Goal: Information Seeking & Learning: Learn about a topic

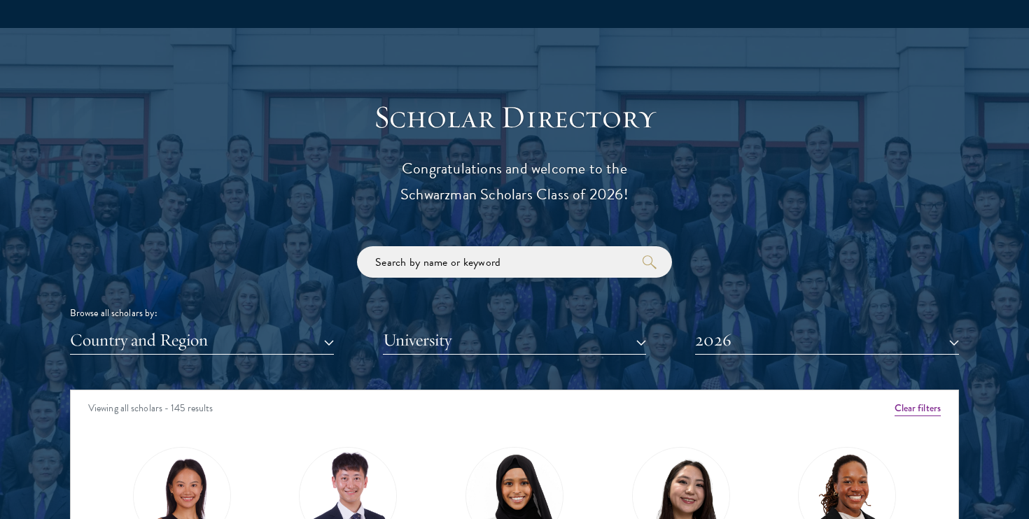
scroll to position [1540, 0]
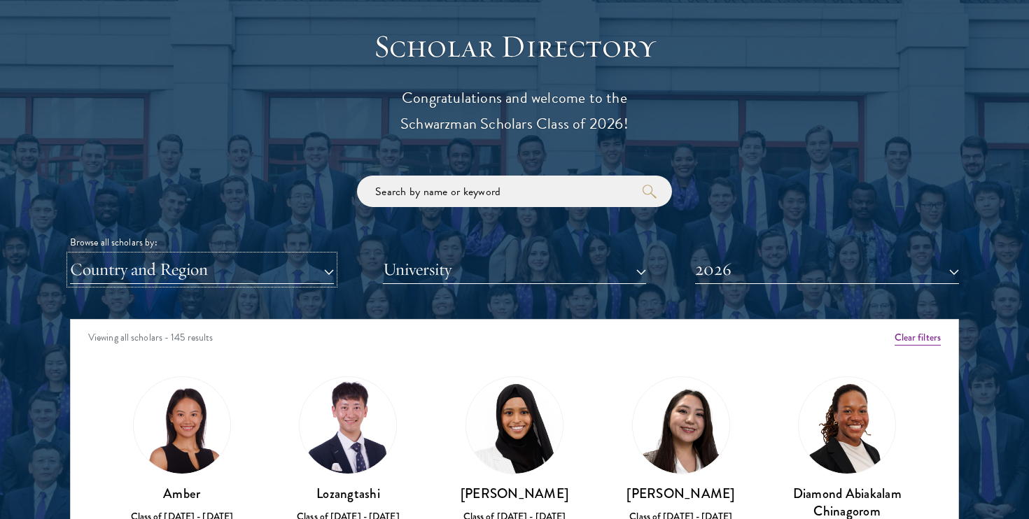
click at [260, 258] on button "Country and Region" at bounding box center [202, 270] width 264 height 29
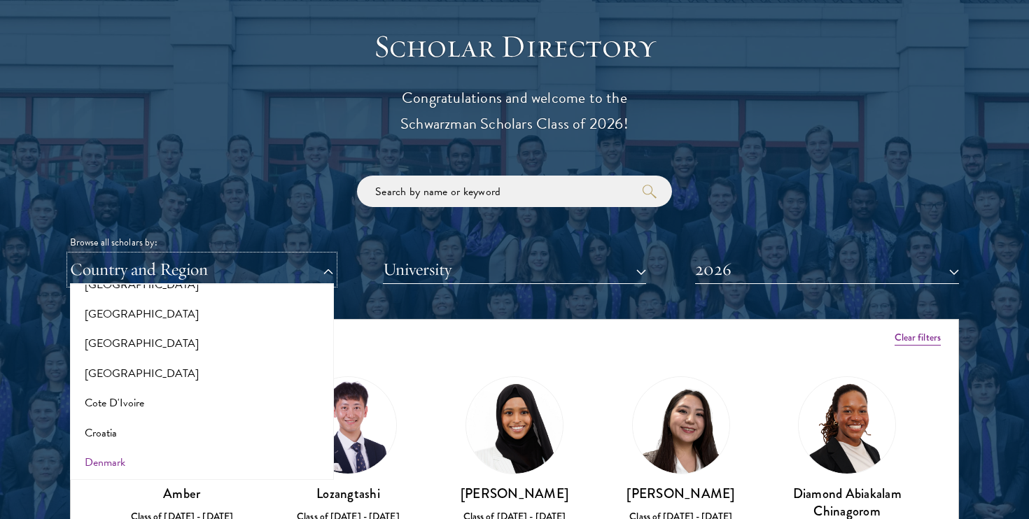
scroll to position [519, 0]
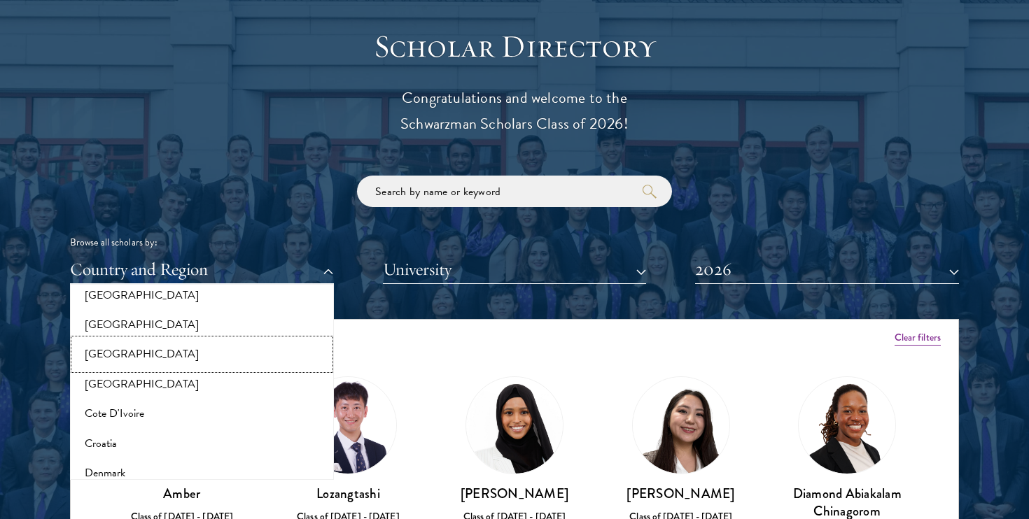
click at [99, 350] on button "[GEOGRAPHIC_DATA]" at bounding box center [202, 354] width 256 height 29
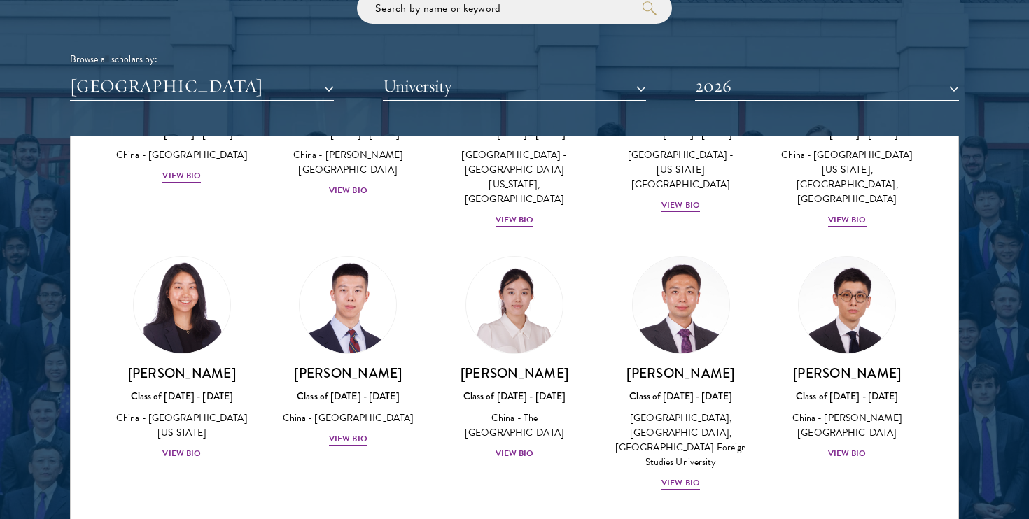
scroll to position [700, 0]
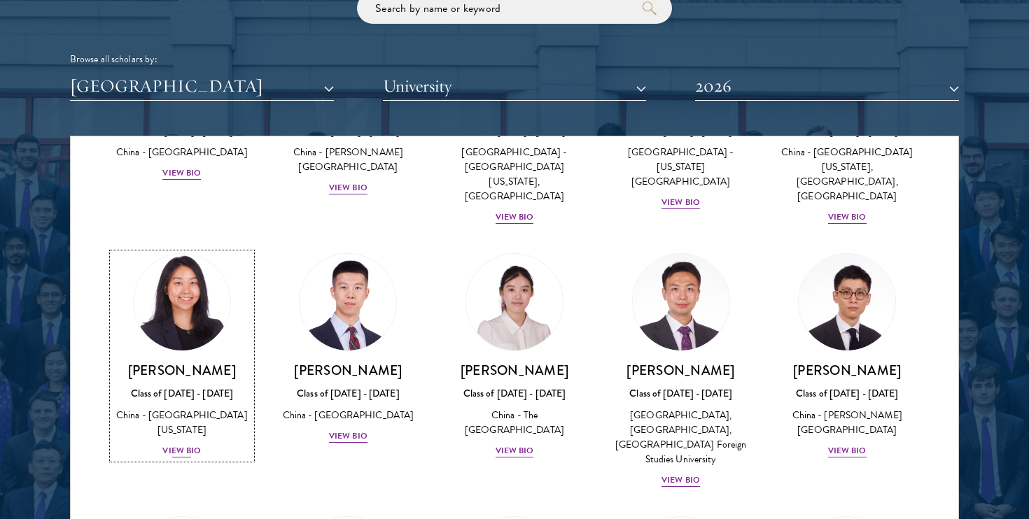
click at [183, 292] on img at bounding box center [182, 302] width 106 height 106
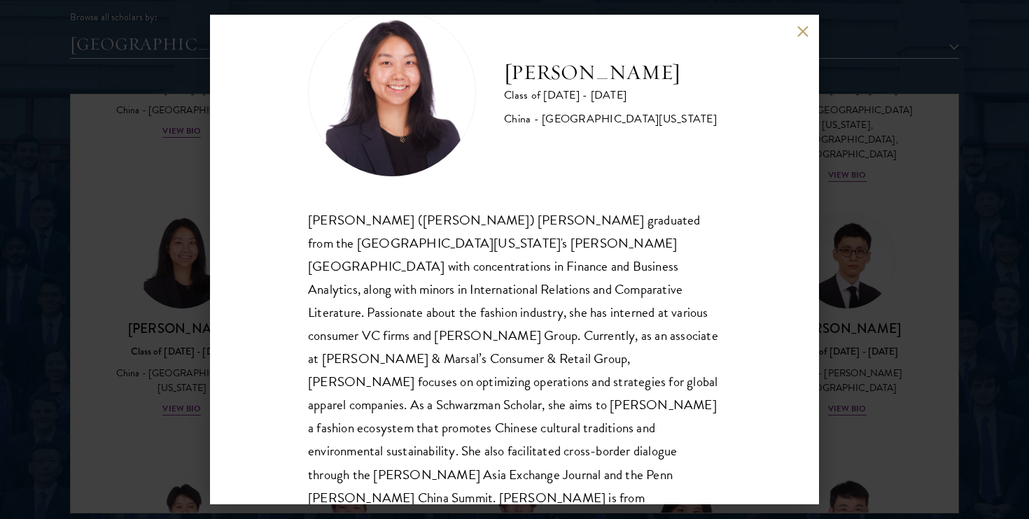
scroll to position [1772, 0]
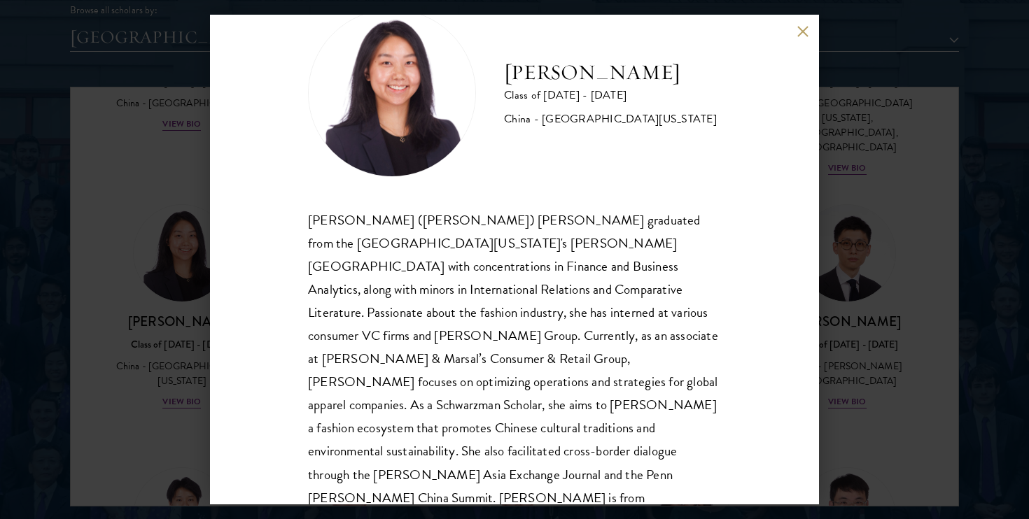
click at [805, 26] on button at bounding box center [803, 31] width 12 height 12
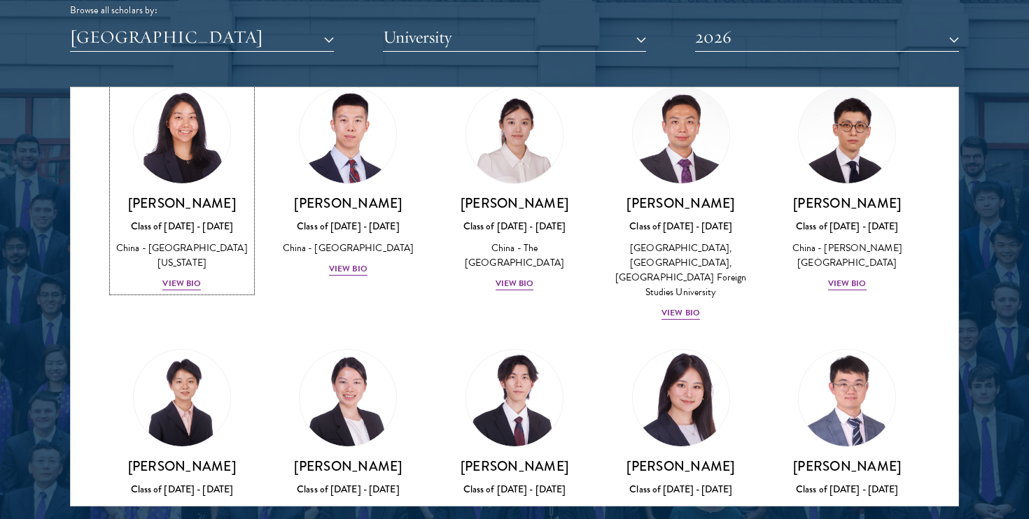
scroll to position [884, 0]
